Goal: Check status: Check status

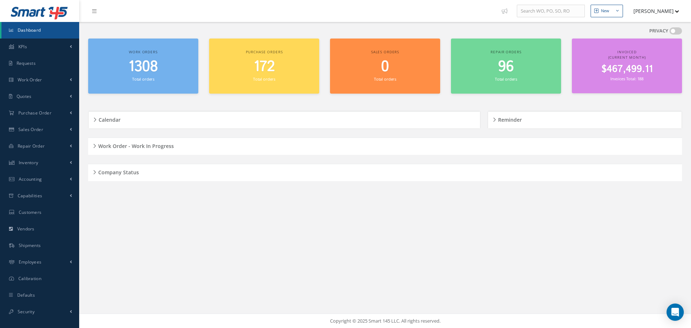
click at [168, 12] on nav "New New Work Order New Purchase Order New Customer Quote New Sales Order New Re…" at bounding box center [385, 11] width 612 height 22
drag, startPoint x: 93, startPoint y: 172, endPoint x: 96, endPoint y: 170, distance: 4.2
click at [93, 171] on div "Company Status" at bounding box center [385, 172] width 594 height 11
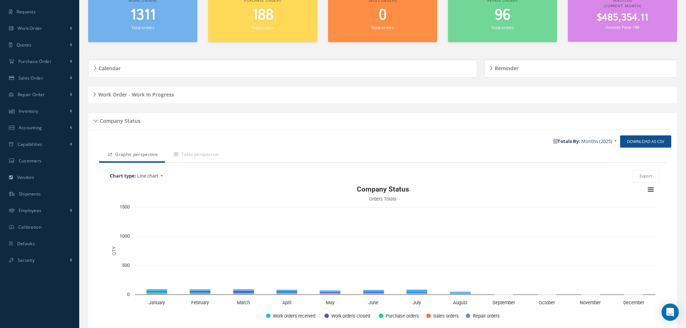
scroll to position [86, 0]
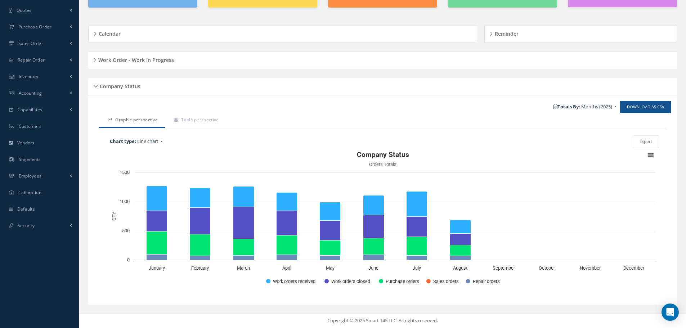
click at [94, 85] on div "Company Status" at bounding box center [382, 86] width 589 height 11
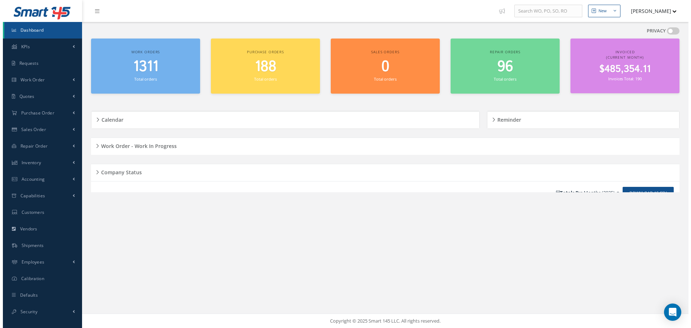
scroll to position [0, 0]
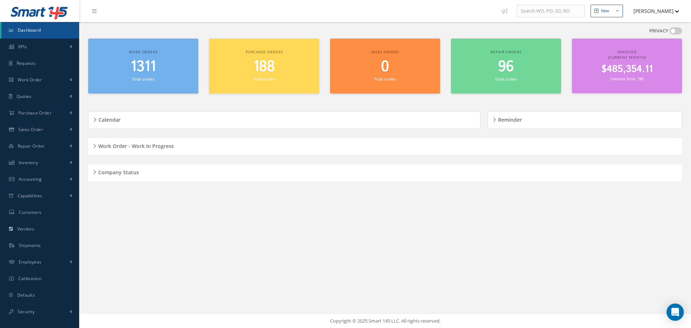
click at [95, 172] on div "Company Status" at bounding box center [385, 172] width 594 height 11
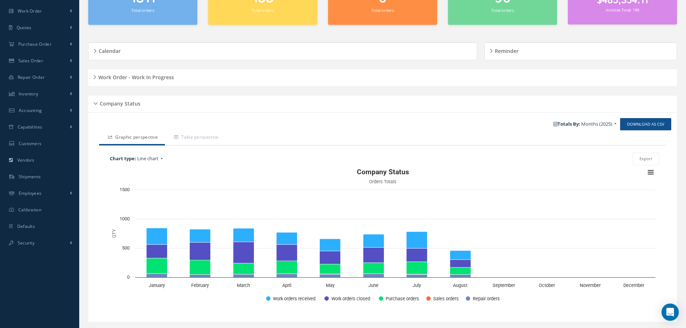
scroll to position [86, 0]
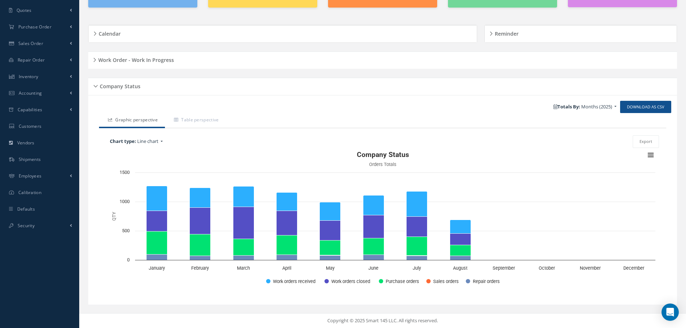
click at [96, 85] on div "Company Status" at bounding box center [382, 86] width 589 height 11
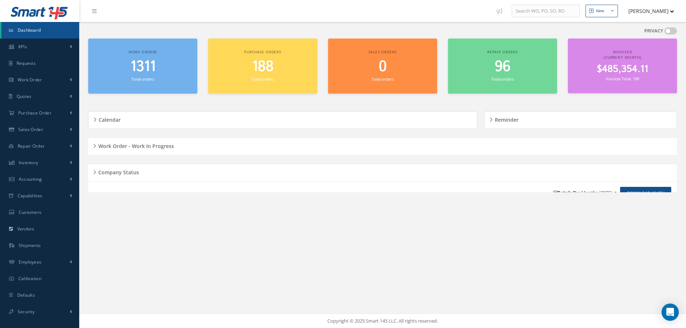
scroll to position [0, 0]
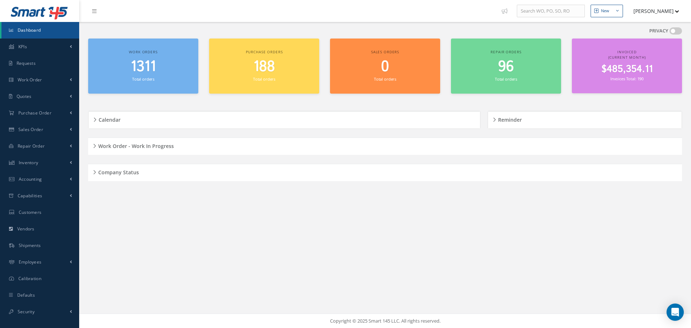
click at [93, 144] on div "Work Order - Work In Progress" at bounding box center [385, 146] width 594 height 11
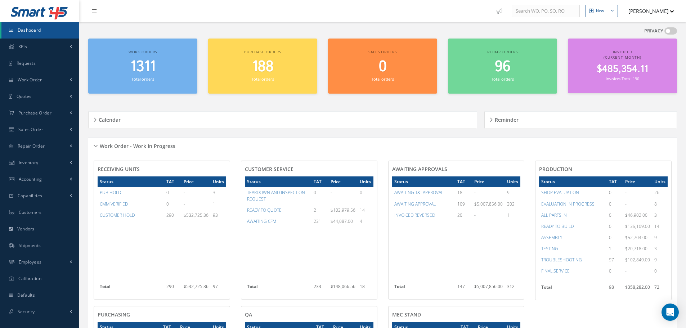
click at [95, 146] on div "Work Order - Work In Progress" at bounding box center [382, 146] width 589 height 11
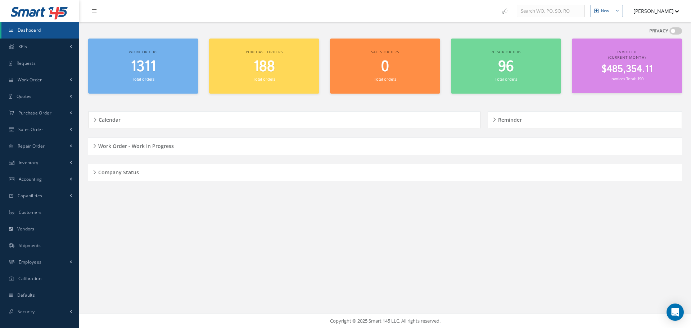
click at [94, 144] on div "Work Order - Work In Progress" at bounding box center [385, 146] width 594 height 11
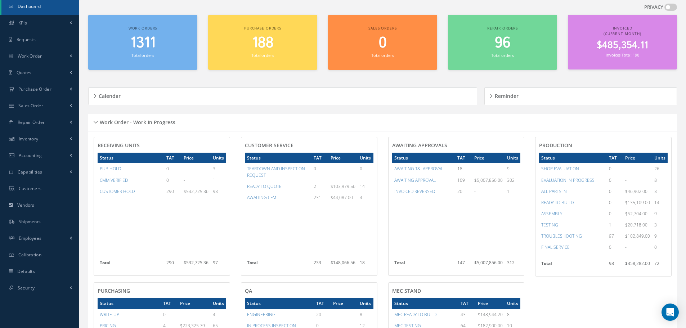
scroll to position [12, 0]
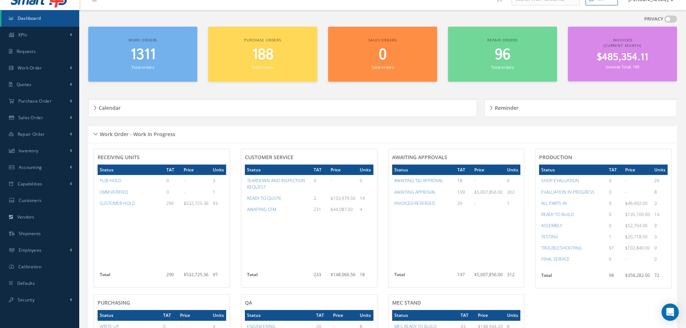
click at [94, 135] on div "Work Order - Work In Progress" at bounding box center [382, 134] width 589 height 11
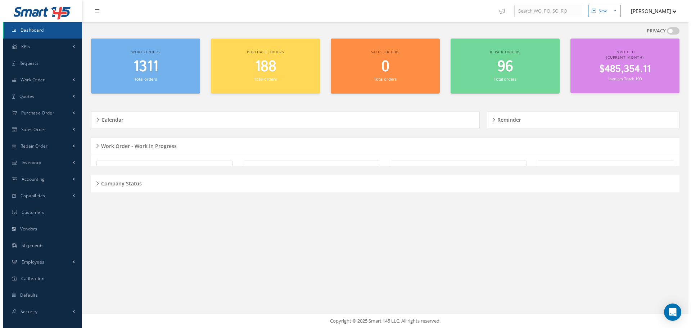
scroll to position [0, 0]
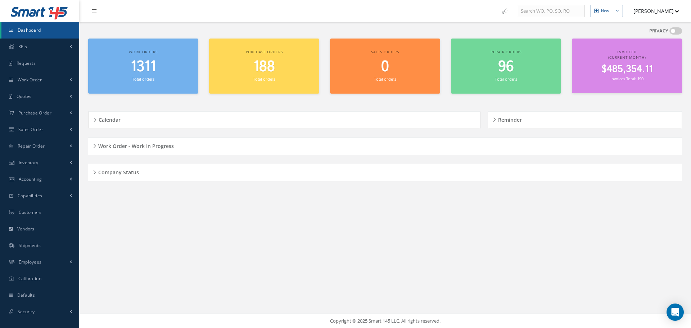
click at [97, 171] on h5 "Company Status" at bounding box center [117, 171] width 43 height 9
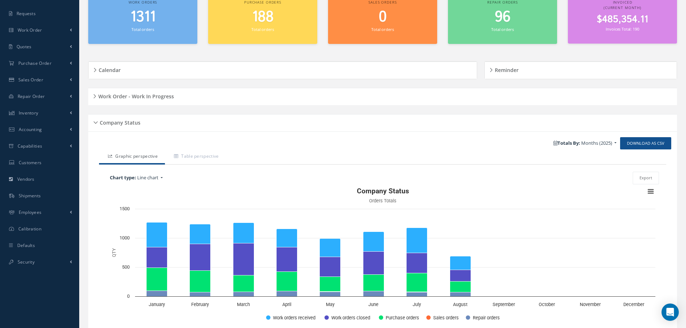
scroll to position [14, 0]
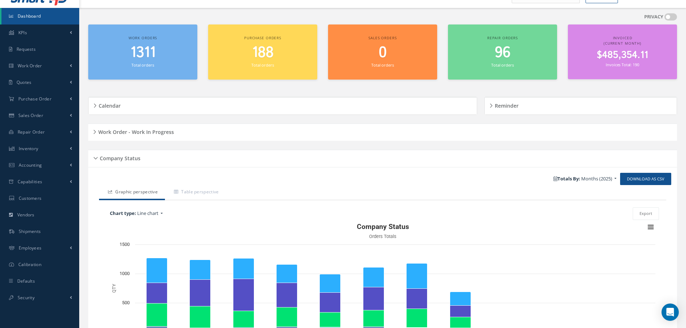
click at [98, 157] on h5 "Company Status" at bounding box center [119, 157] width 43 height 9
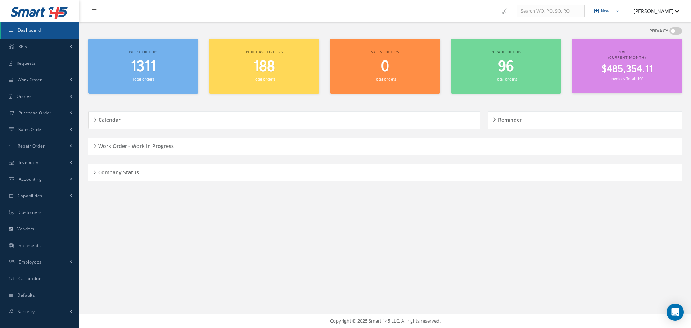
click at [95, 145] on div "Work Order - Work In Progress" at bounding box center [385, 146] width 594 height 11
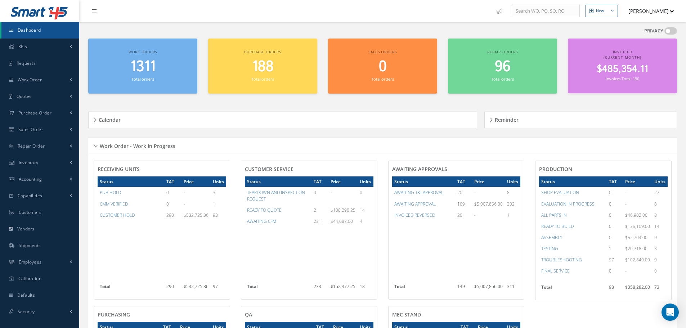
click at [95, 146] on div "Work Order - Work In Progress" at bounding box center [382, 146] width 589 height 11
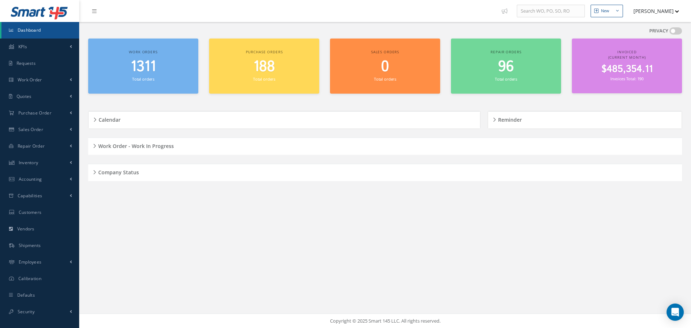
click at [95, 146] on div "Work Order - Work In Progress" at bounding box center [385, 146] width 594 height 11
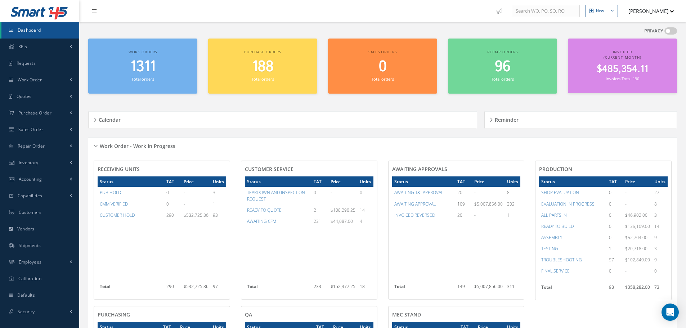
click at [96, 145] on div "Work Order - Work In Progress" at bounding box center [382, 146] width 589 height 11
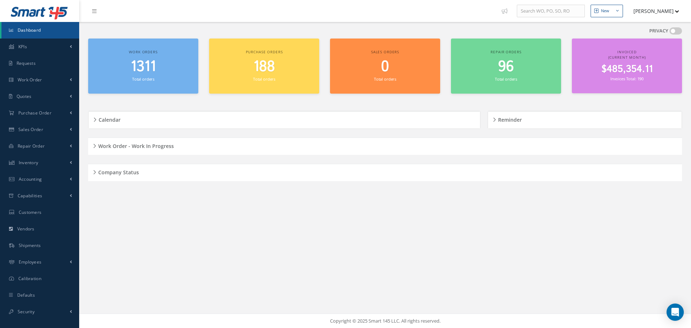
click at [96, 145] on h5 "Work Order - Work In Progress" at bounding box center [135, 145] width 78 height 9
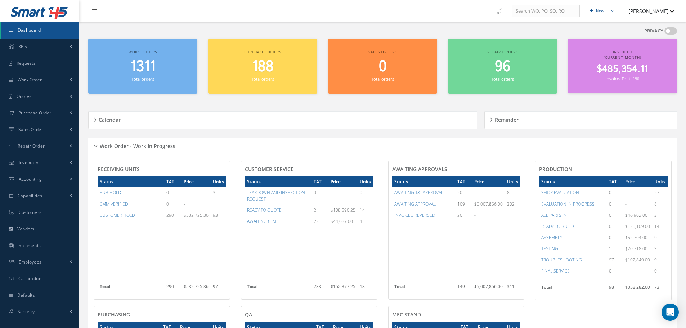
click at [96, 146] on div "Work Order - Work In Progress" at bounding box center [382, 146] width 589 height 11
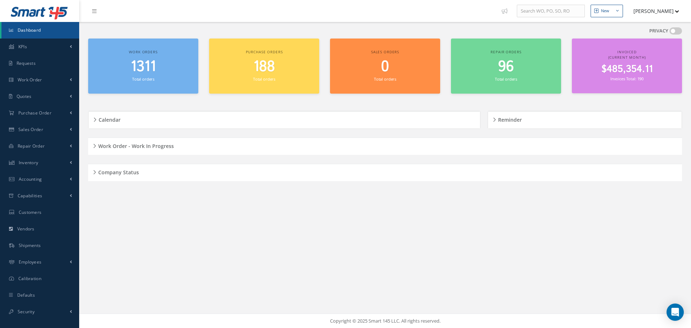
click at [96, 173] on h5 "Company Status" at bounding box center [117, 171] width 43 height 9
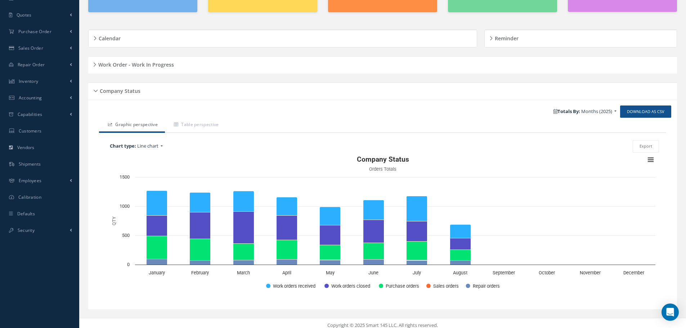
scroll to position [86, 0]
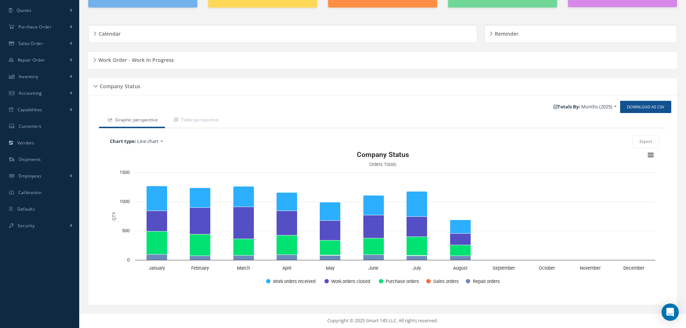
click at [98, 87] on h5 "Company Status" at bounding box center [119, 85] width 43 height 9
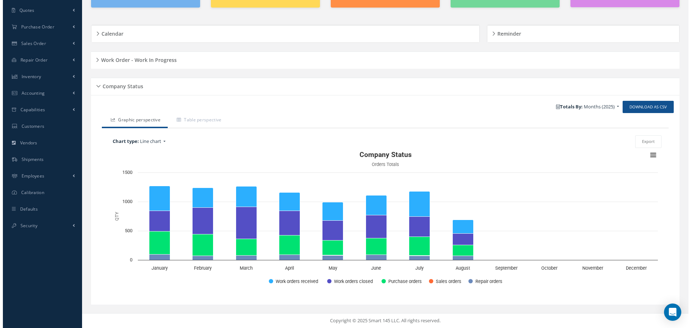
scroll to position [0, 0]
